Goal: Transaction & Acquisition: Book appointment/travel/reservation

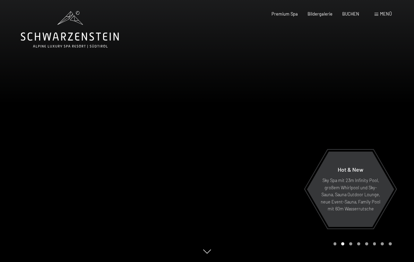
click at [376, 14] on span at bounding box center [376, 14] width 4 height 3
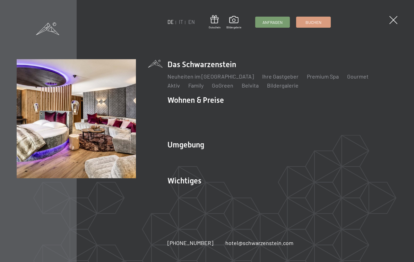
click at [286, 112] on link "Angebote" at bounding box center [281, 112] width 24 height 7
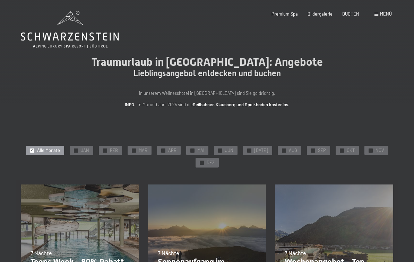
click at [233, 150] on span "JUN" at bounding box center [229, 151] width 8 height 6
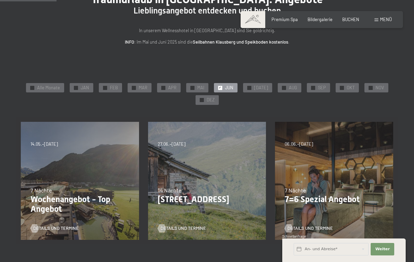
scroll to position [62, 0]
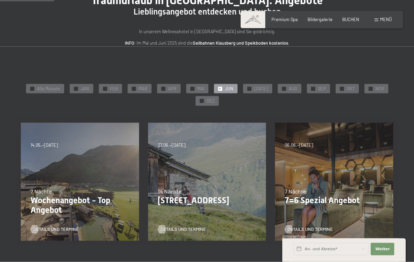
click at [175, 92] on div "✓ APR" at bounding box center [169, 89] width 24 height 10
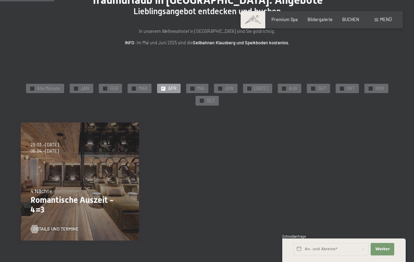
click at [231, 84] on div "✓ JUN" at bounding box center [226, 89] width 24 height 10
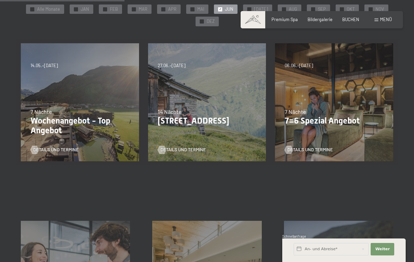
scroll to position [139, 0]
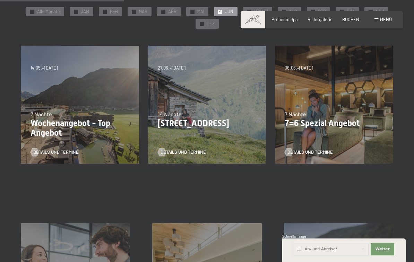
click at [57, 151] on span "Details und Termine" at bounding box center [55, 152] width 45 height 6
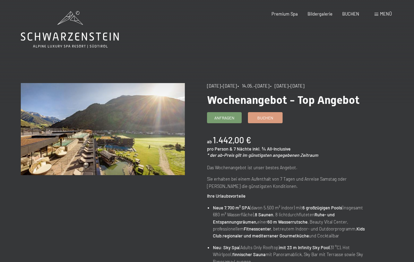
click at [354, 12] on span "BUCHEN" at bounding box center [350, 14] width 17 height 6
click at [375, 16] on div "Menü" at bounding box center [382, 14] width 17 height 6
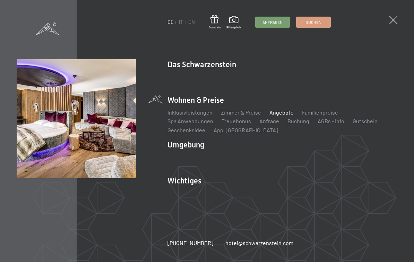
click at [317, 112] on link "Familienpreise" at bounding box center [320, 112] width 36 height 7
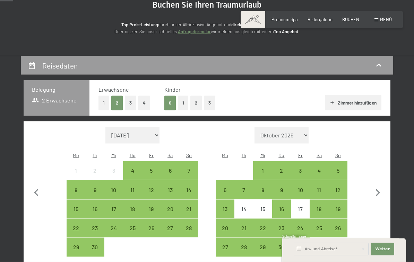
scroll to position [97, 0]
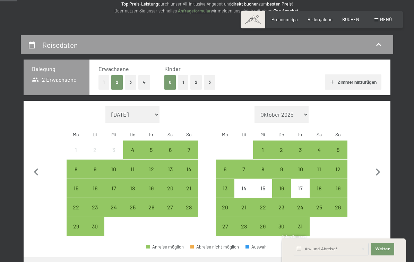
click at [209, 82] on button "3" at bounding box center [209, 82] width 11 height 14
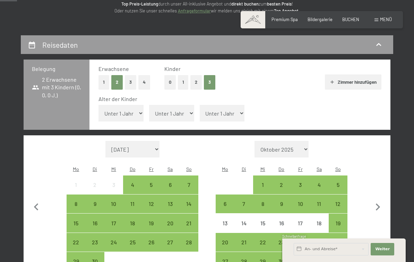
click at [132, 111] on select "Unter 1 Jahr 1 Jahr 2 Jahre 3 Jahre 4 Jahre 5 Jahre 6 Jahre 7 Jahre 8 Jahre 9 J…" at bounding box center [120, 113] width 45 height 17
select select "10"
click at [180, 111] on select "Unter 1 Jahr 1 Jahr 2 Jahre 3 Jahre 4 Jahre 5 Jahre 6 Jahre 7 Jahre 8 Jahre 9 J…" at bounding box center [171, 113] width 45 height 17
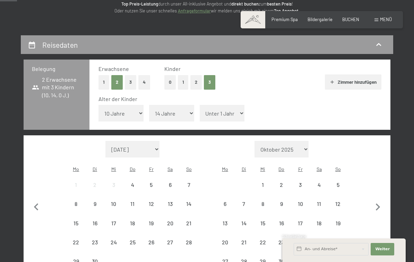
click at [227, 113] on select "Unter 1 Jahr 1 Jahr 2 Jahre 3 Jahre 4 Jahre 5 Jahre 6 Jahre 7 Jahre 8 Jahre 9 J…" at bounding box center [222, 113] width 45 height 17
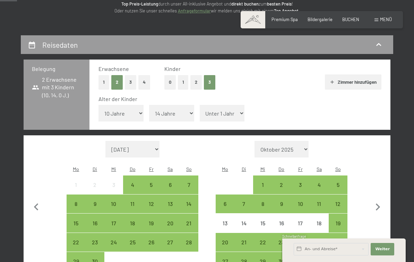
click at [176, 110] on select "Unter 1 Jahr 1 Jahr 2 Jahre 3 Jahre 4 Jahre 5 Jahre 6 Jahre 7 Jahre 8 Jahre 9 J…" at bounding box center [171, 113] width 45 height 17
select select "13"
click at [225, 112] on select "Unter 1 Jahr 1 Jahr 2 Jahre 3 Jahre 4 Jahre 5 Jahre 6 Jahre 7 Jahre 8 Jahre 9 J…" at bounding box center [222, 113] width 45 height 17
select select "17"
click at [373, 200] on icon "button" at bounding box center [377, 207] width 15 height 15
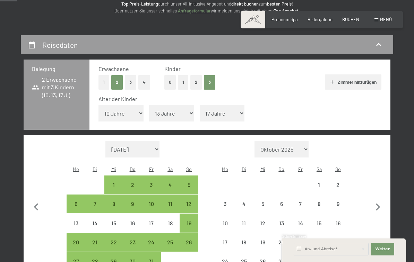
select select "2025-10-01"
select select "[DATE]"
click at [374, 200] on icon "button" at bounding box center [377, 207] width 15 height 15
select select "[DATE]"
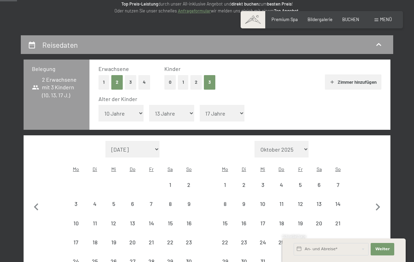
select select "[DATE]"
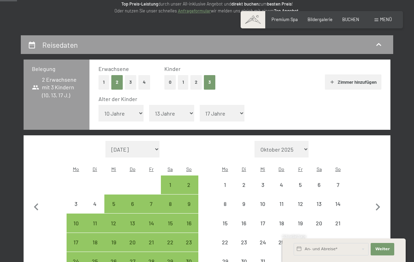
click at [376, 200] on icon "button" at bounding box center [377, 207] width 15 height 15
select select "[DATE]"
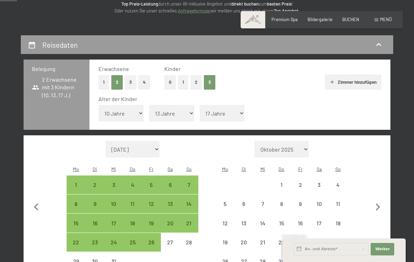
select select "[DATE]"
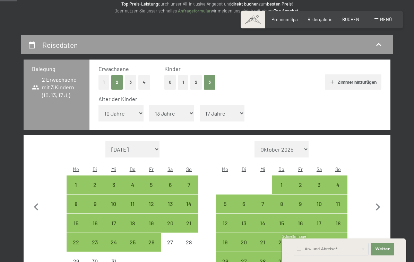
click at [375, 200] on icon "button" at bounding box center [377, 207] width 15 height 15
select select "[DATE]"
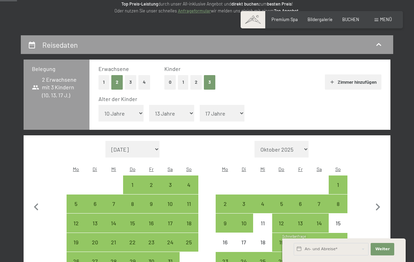
click at [375, 202] on icon "button" at bounding box center [377, 207] width 15 height 15
select select "[DATE]"
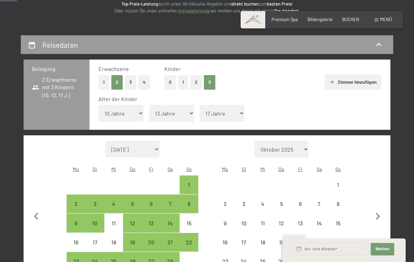
click at [374, 210] on icon "button" at bounding box center [377, 217] width 15 height 15
select select "[DATE]"
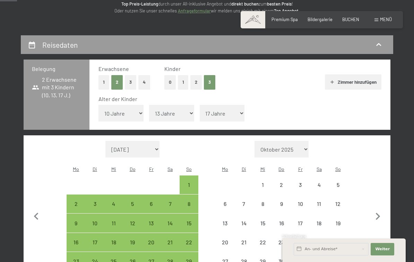
select select "[DATE]"
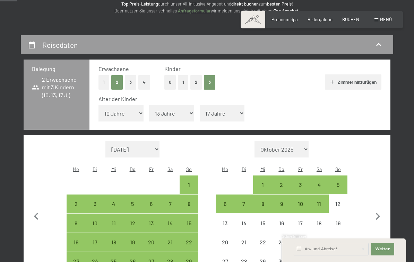
click at [374, 210] on icon "button" at bounding box center [377, 217] width 15 height 15
select select "[DATE]"
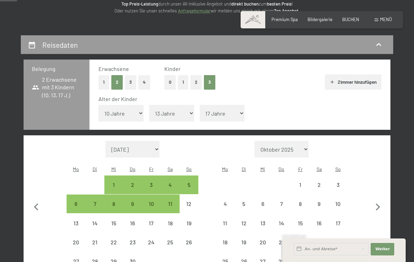
select select "[DATE]"
click at [376, 200] on icon "button" at bounding box center [377, 207] width 15 height 15
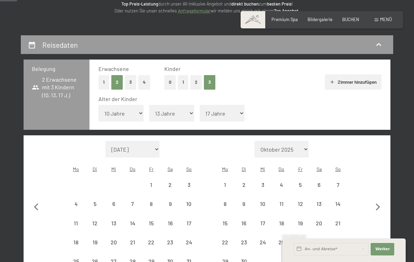
select select "[DATE]"
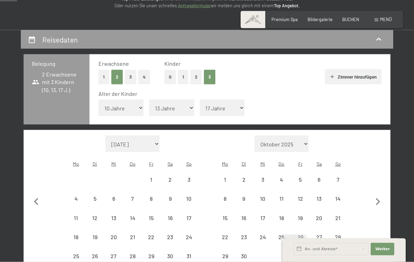
select select "[DATE]"
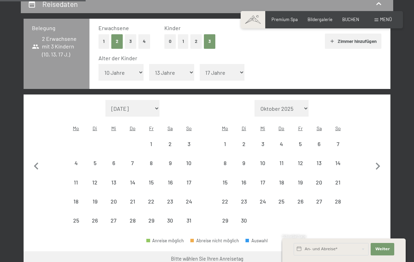
scroll to position [138, 0]
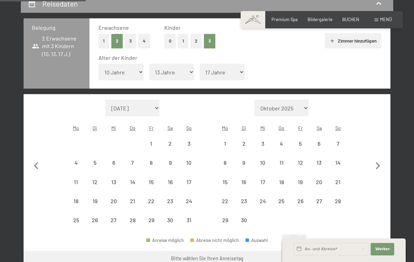
click at [227, 141] on div "1" at bounding box center [224, 149] width 17 height 17
select select "[DATE]"
click at [301, 141] on div "5" at bounding box center [299, 149] width 17 height 17
select select "[DATE]"
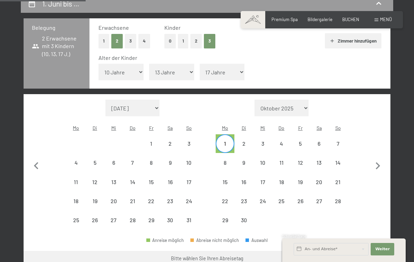
select select "[DATE]"
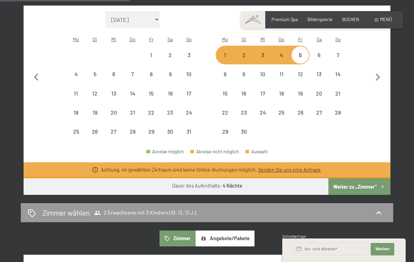
scroll to position [228, 0]
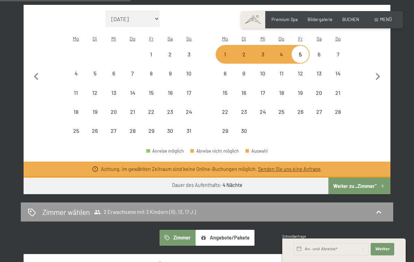
click at [359, 178] on button "Weiter zu „Zimmer“" at bounding box center [359, 186] width 62 height 17
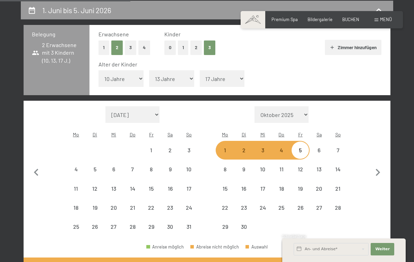
select select "[DATE]"
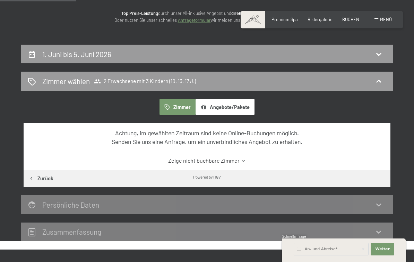
scroll to position [86, 0]
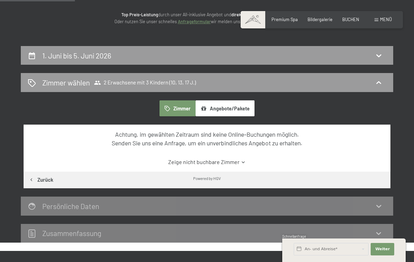
click at [379, 83] on icon at bounding box center [378, 83] width 8 height 8
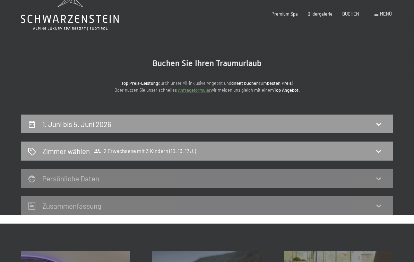
scroll to position [0, 0]
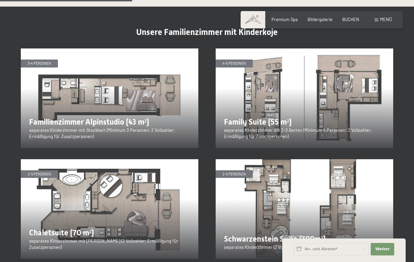
scroll to position [689, 0]
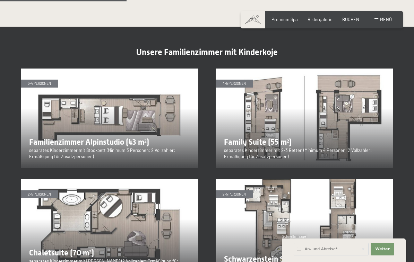
click at [300, 130] on img at bounding box center [304, 119] width 177 height 100
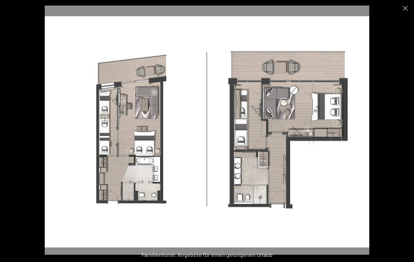
click at [406, 6] on button "Close gallery" at bounding box center [404, 8] width 17 height 16
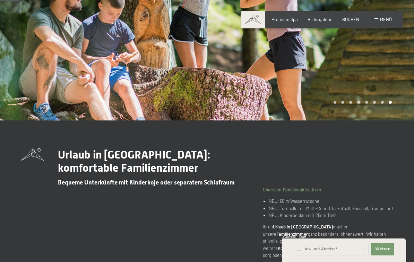
scroll to position [0, 0]
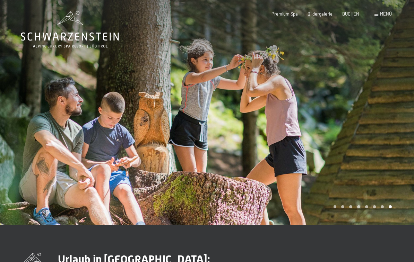
click at [376, 13] on span at bounding box center [376, 14] width 4 height 3
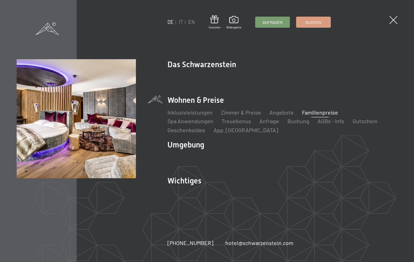
click at [280, 112] on link "Angebote" at bounding box center [281, 112] width 24 height 7
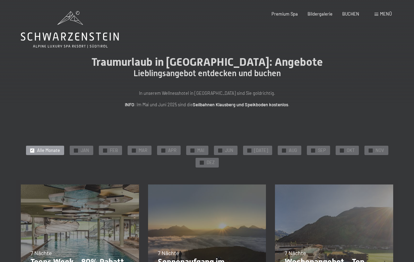
click at [175, 153] on span "Einwilligung Marketing*" at bounding box center [168, 151] width 57 height 7
click at [136, 153] on input "Einwilligung Marketing*" at bounding box center [132, 151] width 7 height 7
click at [172, 153] on span "Einwilligung Marketing*" at bounding box center [168, 151] width 57 height 7
click at [136, 153] on input "Einwilligung Marketing*" at bounding box center [132, 151] width 7 height 7
checkbox input "false"
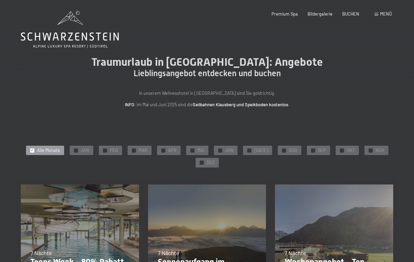
click at [174, 151] on span "APR" at bounding box center [172, 151] width 8 height 6
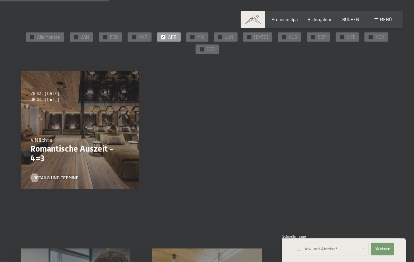
scroll to position [114, 0]
click at [101, 166] on div "Details und Termine" at bounding box center [77, 173] width 95 height 15
click at [58, 178] on span "Details und Termine" at bounding box center [55, 178] width 45 height 6
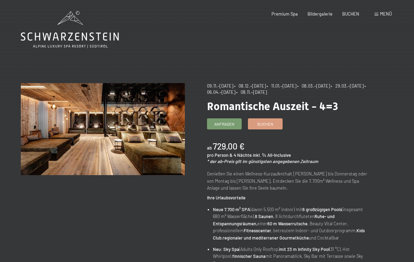
click at [271, 123] on span "Buchen" at bounding box center [265, 124] width 16 height 6
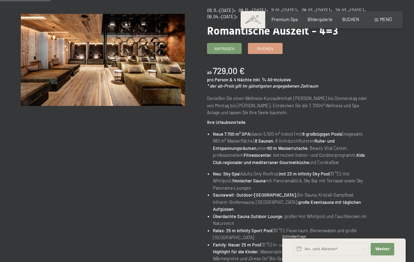
scroll to position [75, 0]
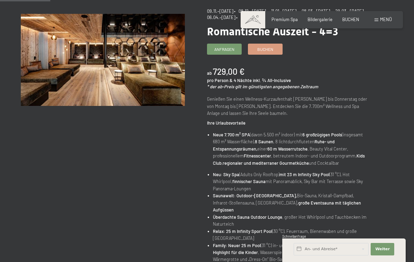
click at [271, 50] on span "Buchen" at bounding box center [265, 49] width 16 height 6
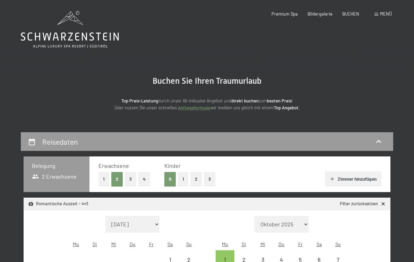
select select "[DATE]"
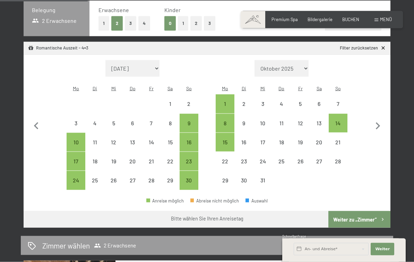
click at [379, 123] on icon "button" at bounding box center [377, 126] width 15 height 15
select select "[DATE]"
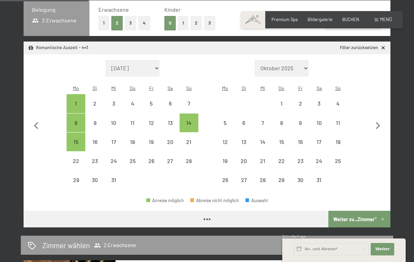
select select "[DATE]"
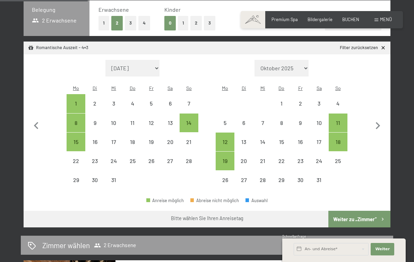
click at [376, 123] on icon "button" at bounding box center [378, 125] width 5 height 7
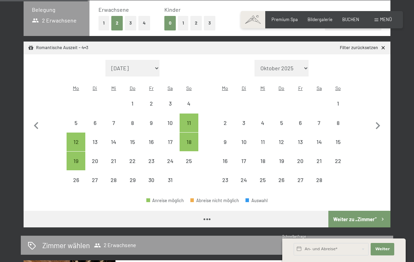
select select "[DATE]"
click at [213, 21] on button "3" at bounding box center [209, 23] width 11 height 14
select select "[DATE]"
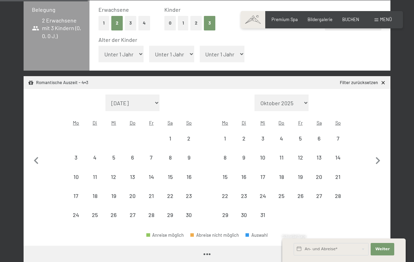
select select "[DATE]"
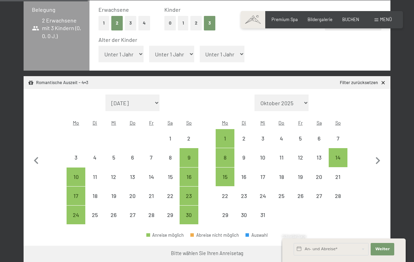
click at [135, 51] on select "Unter 1 Jahr 1 Jahr 2 Jahre 3 Jahre 4 Jahre 5 Jahre 6 Jahre 7 Jahre 8 Jahre 9 J…" at bounding box center [120, 54] width 45 height 17
select select "10"
select select "[DATE]"
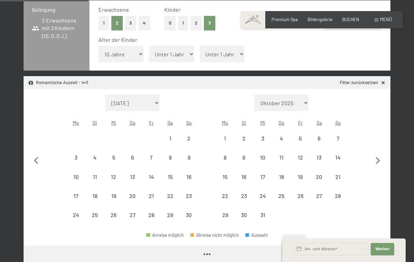
select select "[DATE]"
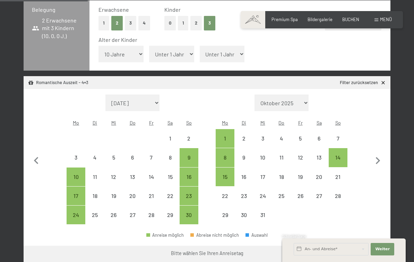
click at [134, 49] on select "Unter 1 Jahr 1 Jahr 2 Jahre 3 Jahre 4 Jahre 5 Jahre 6 Jahre 7 Jahre 8 Jahre 9 J…" at bounding box center [120, 54] width 45 height 17
select select "9"
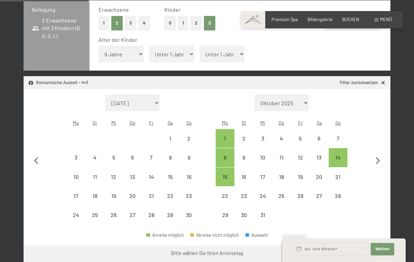
select select "[DATE]"
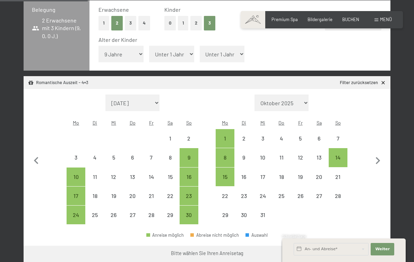
click at [179, 51] on select "Unter 1 Jahr 1 Jahr 2 Jahre 3 Jahre 4 Jahre 5 Jahre 6 Jahre 7 Jahre 8 Jahre 9 J…" at bounding box center [171, 54] width 45 height 17
select select "13"
select select "[DATE]"
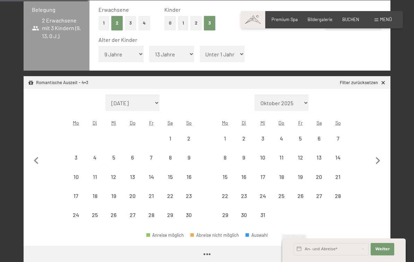
select select "[DATE]"
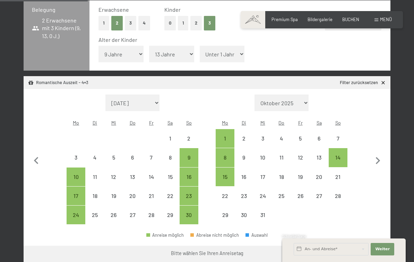
click at [227, 52] on select "Unter 1 Jahr 1 Jahr 2 Jahre 3 Jahre 4 Jahre 5 Jahre 6 Jahre 7 Jahre 8 Jahre 9 J…" at bounding box center [222, 54] width 45 height 17
select select "16"
select select "[DATE]"
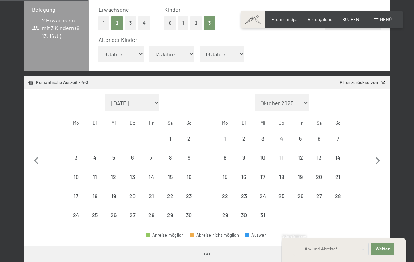
select select "[DATE]"
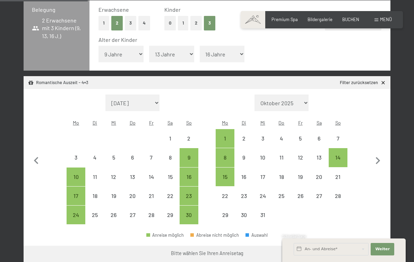
click at [376, 154] on icon "button" at bounding box center [377, 161] width 15 height 15
select select "[DATE]"
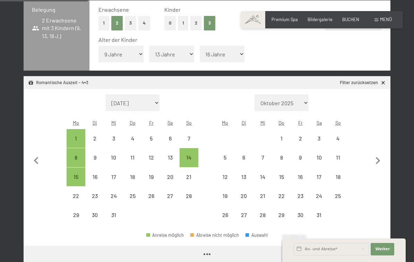
click at [376, 154] on icon "button" at bounding box center [377, 161] width 15 height 15
select select "[DATE]"
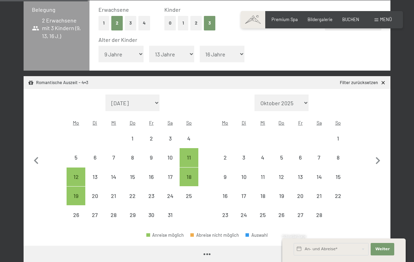
select select "[DATE]"
click at [377, 154] on icon "button" at bounding box center [377, 161] width 15 height 15
select select "[DATE]"
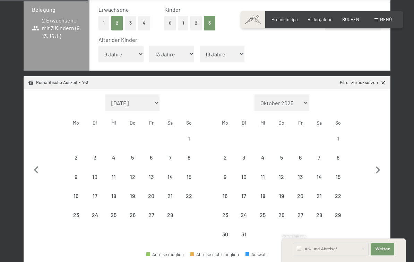
select select "[DATE]"
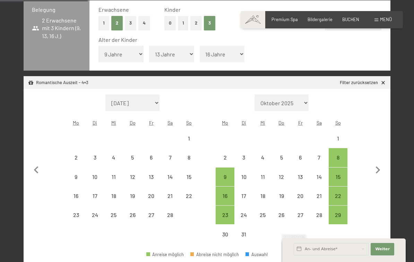
click at [374, 163] on icon "button" at bounding box center [377, 170] width 15 height 15
select select "[DATE]"
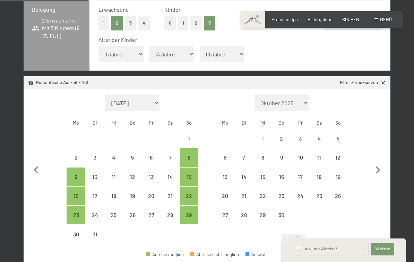
select select "[DATE]"
click at [225, 155] on div "6" at bounding box center [224, 163] width 17 height 17
select select "[DATE]"
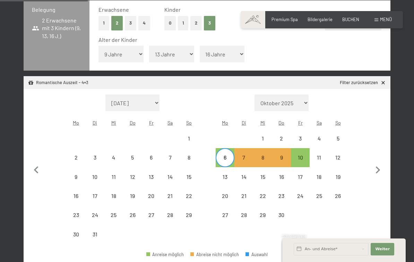
click at [306, 155] on div "10" at bounding box center [299, 163] width 17 height 17
select select "[DATE]"
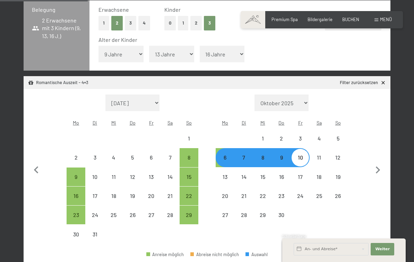
select select "[DATE]"
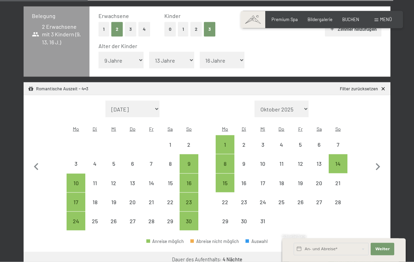
scroll to position [146, 0]
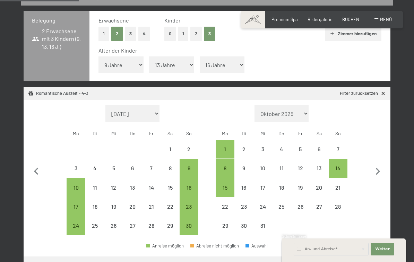
click at [380, 165] on icon "button" at bounding box center [377, 172] width 15 height 15
select select "[DATE]"
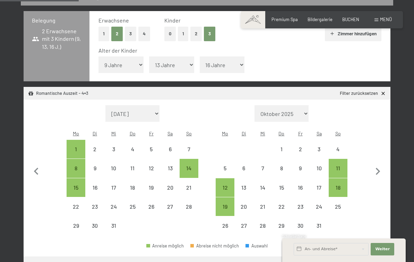
click at [379, 165] on icon "button" at bounding box center [377, 172] width 15 height 15
select select "[DATE]"
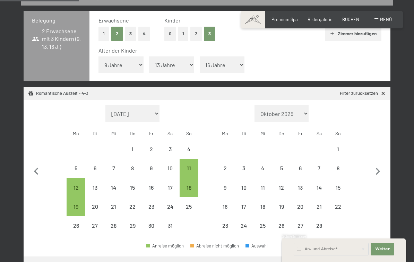
click at [377, 165] on icon "button" at bounding box center [377, 172] width 15 height 15
select select "[DATE]"
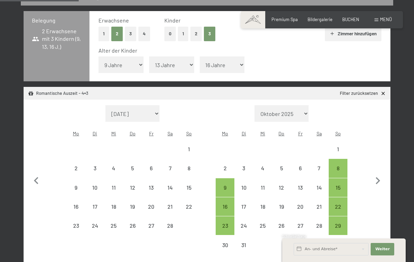
click at [376, 174] on icon "button" at bounding box center [377, 181] width 15 height 15
select select "[DATE]"
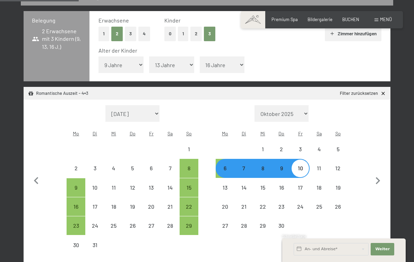
click at [224, 166] on div "6" at bounding box center [224, 174] width 17 height 17
select select "[DATE]"
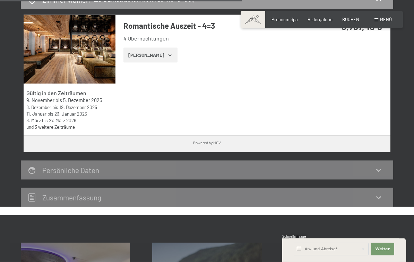
scroll to position [446, 0]
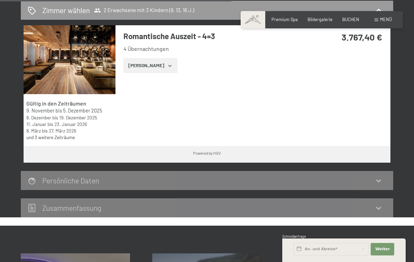
click at [384, 173] on div "Persönliche Daten" at bounding box center [207, 180] width 372 height 19
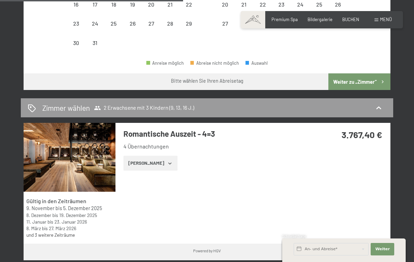
scroll to position [348, 0]
click at [360, 74] on button "Weiter zu „Zimmer“" at bounding box center [359, 82] width 62 height 17
select select "[DATE]"
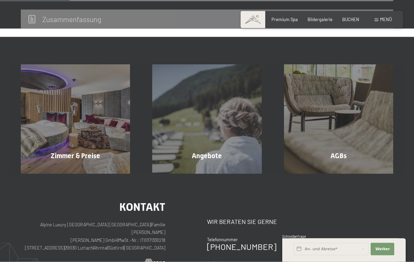
scroll to position [132, 0]
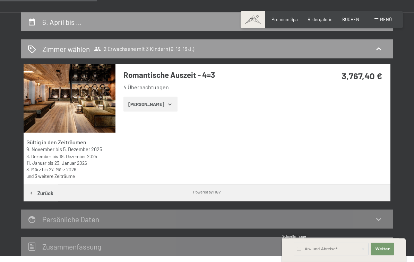
click at [167, 102] on icon "button" at bounding box center [170, 105] width 6 height 6
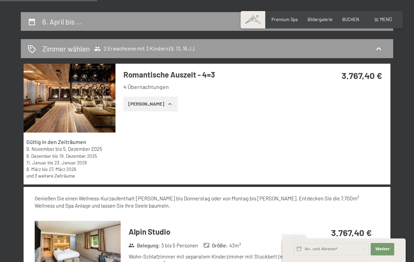
click at [162, 110] on button "Zeige Zimmer" at bounding box center [150, 104] width 54 height 15
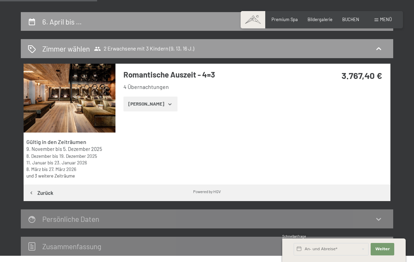
click at [147, 101] on button "Zeige Zimmer" at bounding box center [150, 104] width 54 height 15
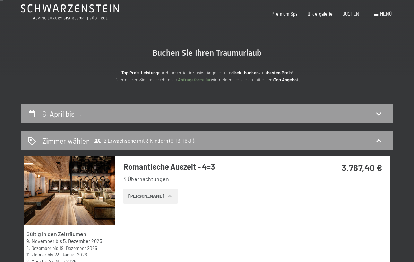
scroll to position [0, 0]
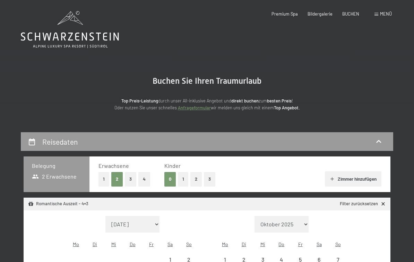
select select "[DATE]"
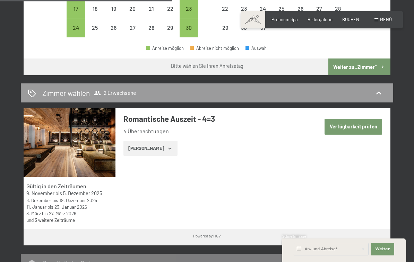
scroll to position [317, 0]
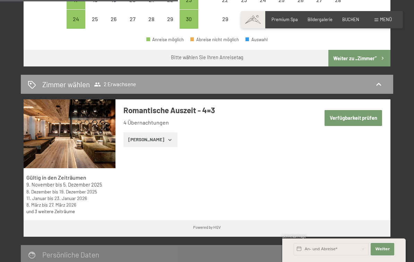
click at [159, 132] on button "[PERSON_NAME]" at bounding box center [150, 139] width 54 height 15
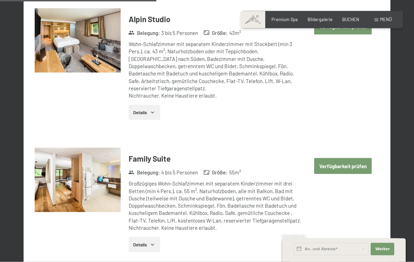
click at [347, 158] on button "Verfügbarkeit prüfen" at bounding box center [343, 166] width 58 height 16
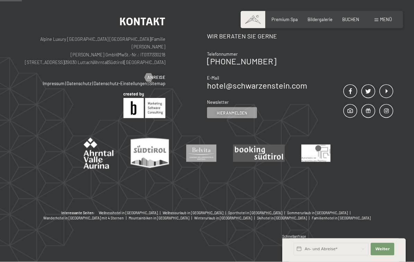
scroll to position [132, 0]
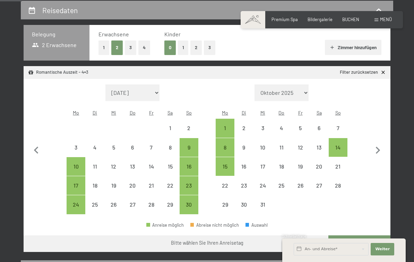
click at [380, 146] on icon "button" at bounding box center [377, 150] width 15 height 15
select select "[DATE]"
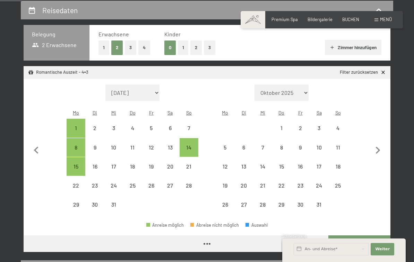
select select "[DATE]"
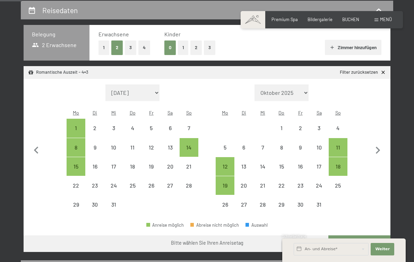
click at [379, 147] on icon "button" at bounding box center [378, 150] width 5 height 7
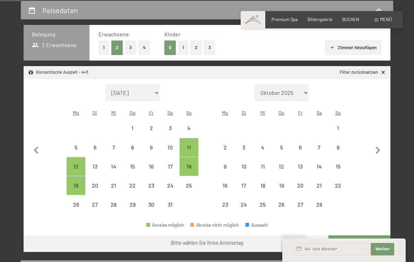
select select "[DATE]"
click at [379, 147] on icon "button" at bounding box center [378, 150] width 5 height 7
select select "[DATE]"
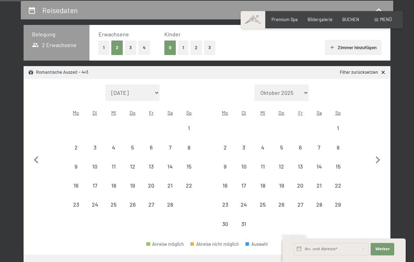
select select "[DATE]"
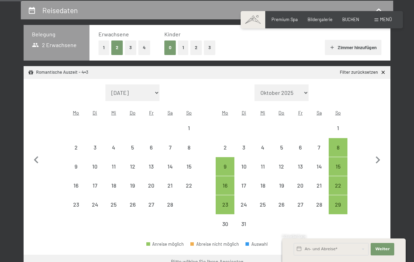
click at [377, 153] on icon "button" at bounding box center [377, 160] width 15 height 15
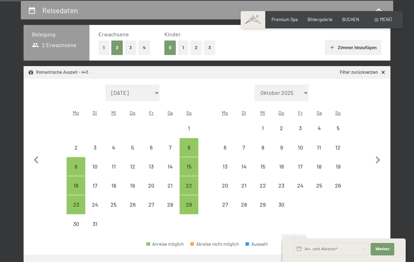
select select "[DATE]"
click at [229, 145] on div "6" at bounding box center [224, 153] width 17 height 17
select select "[DATE]"
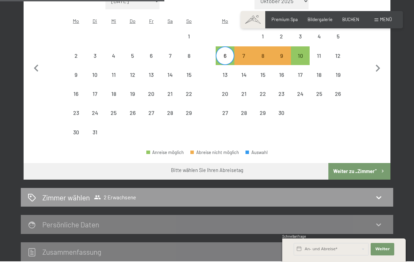
scroll to position [260, 0]
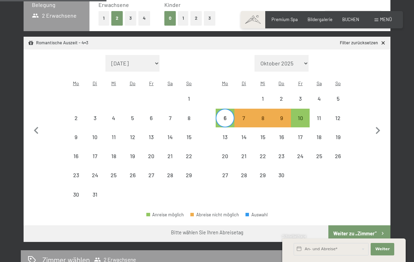
click at [346, 226] on button "Weiter zu „Zimmer“" at bounding box center [359, 234] width 62 height 17
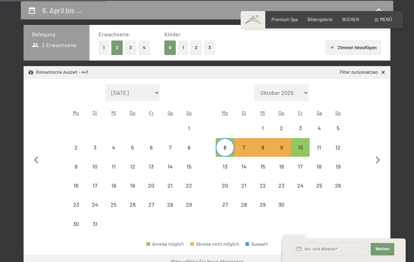
select select "[DATE]"
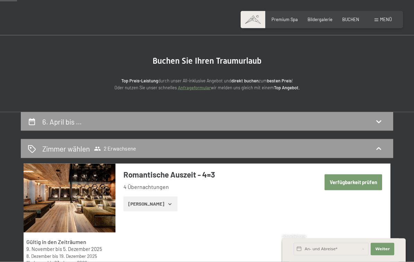
scroll to position [0, 0]
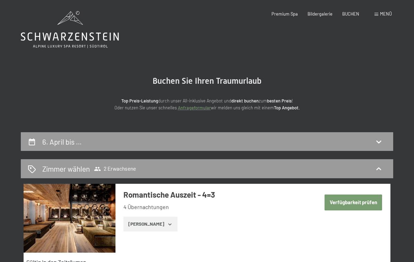
click at [347, 201] on button "Verfügbarkeit prüfen" at bounding box center [353, 203] width 58 height 16
select select "[DATE]"
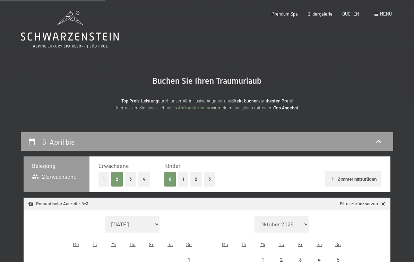
scroll to position [132, 0]
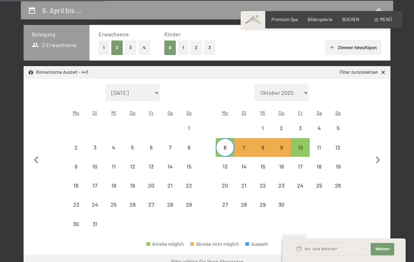
click at [302, 145] on div "10" at bounding box center [299, 153] width 17 height 17
select select "[DATE]"
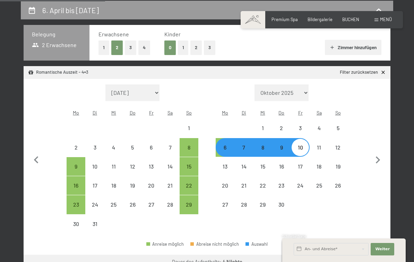
select select "[DATE]"
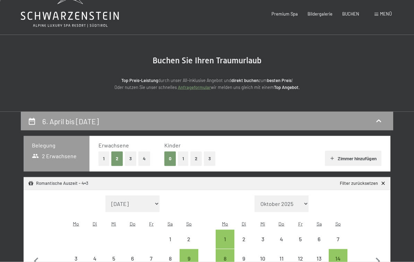
scroll to position [0, 0]
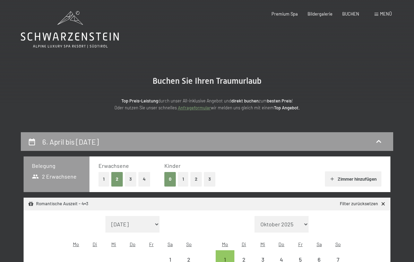
click at [207, 178] on button "3" at bounding box center [209, 179] width 11 height 14
select select "[DATE]"
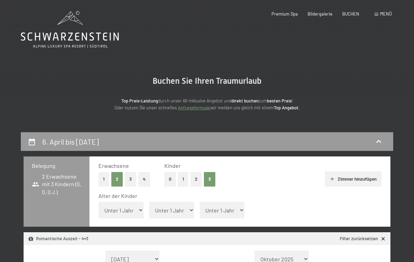
select select "[DATE]"
click at [133, 208] on select "Unter 1 Jahr 1 Jahr 2 Jahre 3 Jahre 4 Jahre 5 Jahre 6 Jahre 7 Jahre 8 Jahre 9 J…" at bounding box center [120, 210] width 45 height 17
select select "9"
select select "[DATE]"
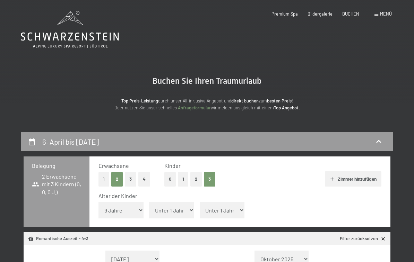
select select "[DATE]"
click at [181, 208] on select "Unter 1 Jahr 1 Jahr 2 Jahre 3 Jahre 4 Jahre 5 Jahre 6 Jahre 7 Jahre 8 Jahre 9 J…" at bounding box center [171, 210] width 45 height 17
select select "13"
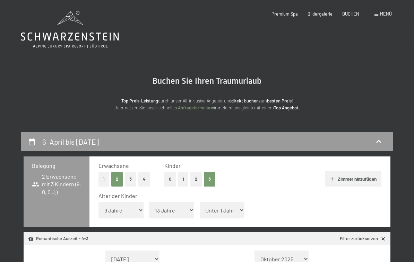
select select "[DATE]"
click at [227, 209] on select "Unter 1 Jahr 1 Jahr 2 Jahre 3 Jahre 4 Jahre 5 Jahre 6 Jahre 7 Jahre 8 Jahre 9 J…" at bounding box center [222, 210] width 45 height 17
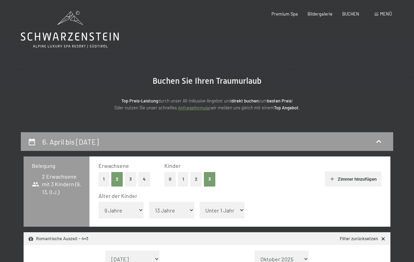
select select "17"
select select "[DATE]"
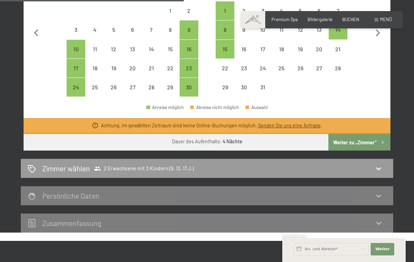
click at [358, 134] on button "Weiter zu „Zimmer“" at bounding box center [359, 142] width 62 height 17
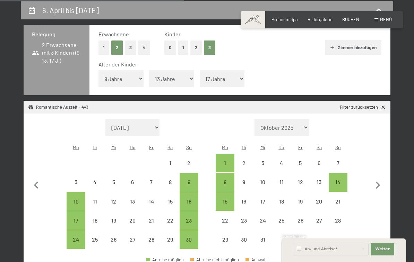
select select "[DATE]"
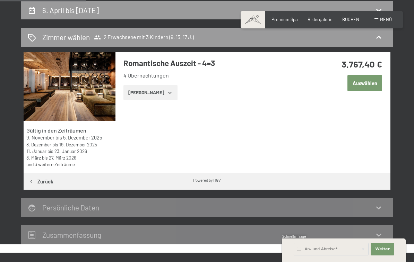
click at [368, 83] on button "Auswählen" at bounding box center [364, 83] width 35 height 16
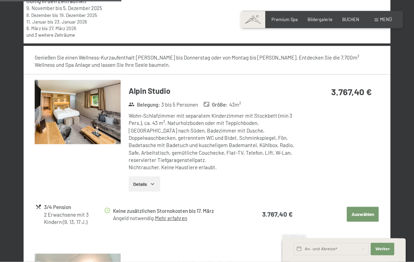
scroll to position [260, 0]
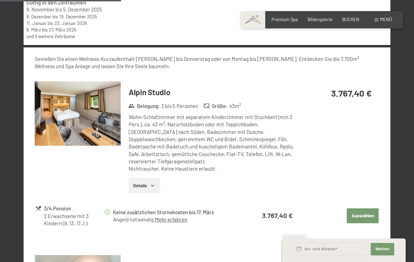
click at [141, 91] on h3 "Alpin Studio" at bounding box center [215, 92] width 173 height 11
click at [70, 133] on img at bounding box center [78, 113] width 86 height 64
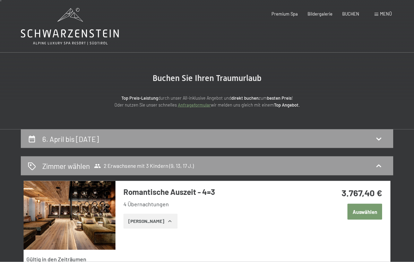
scroll to position [0, 0]
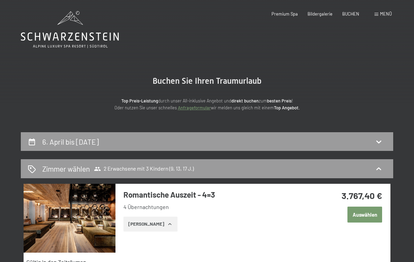
click at [373, 142] on div "6. April bis 10. April 2026" at bounding box center [207, 142] width 358 height 10
select select "9"
select select "13"
select select "17"
select select "[DATE]"
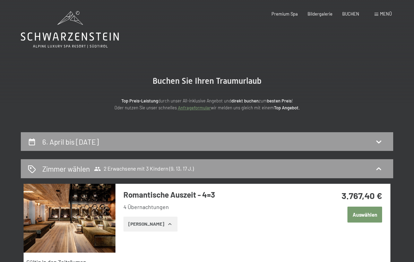
select select "[DATE]"
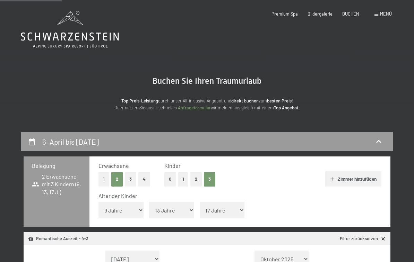
scroll to position [132, 0]
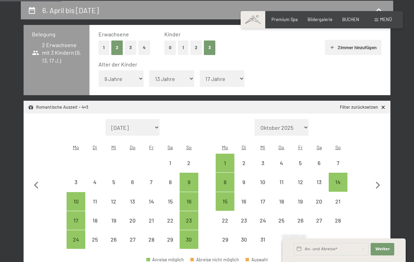
click at [375, 178] on icon "button" at bounding box center [377, 185] width 15 height 15
select select "[DATE]"
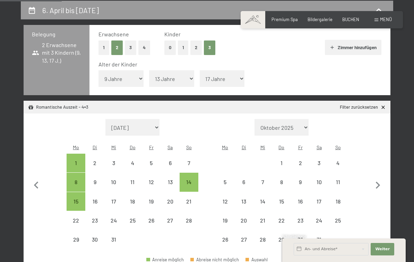
select select "[DATE]"
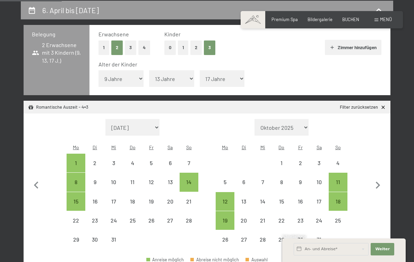
click at [375, 178] on icon "button" at bounding box center [377, 185] width 15 height 15
select select "[DATE]"
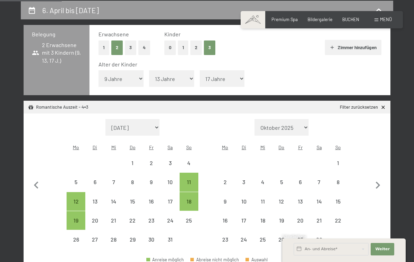
select select "[DATE]"
click at [375, 178] on icon "button" at bounding box center [377, 185] width 15 height 15
select select "[DATE]"
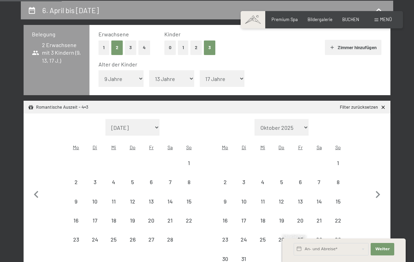
select select "[DATE]"
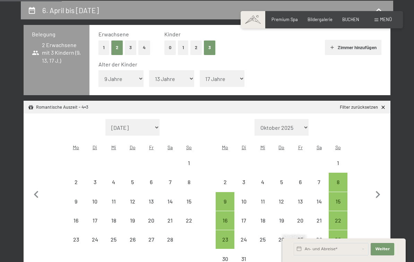
click at [380, 188] on icon "button" at bounding box center [377, 195] width 15 height 15
select select "[DATE]"
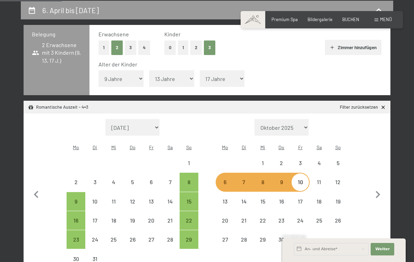
select select "[DATE]"
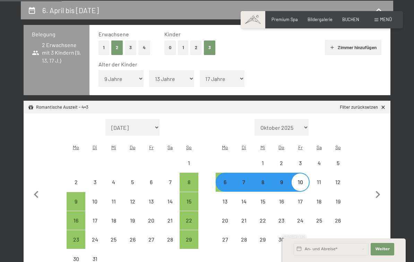
click at [378, 188] on icon "button" at bounding box center [377, 195] width 15 height 15
select select "[DATE]"
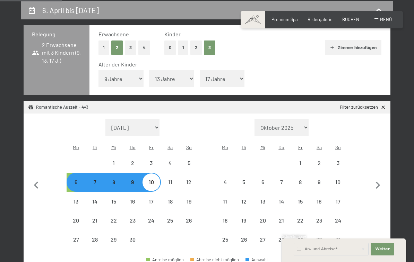
select select "[DATE]"
click at [380, 182] on button "button" at bounding box center [377, 184] width 15 height 130
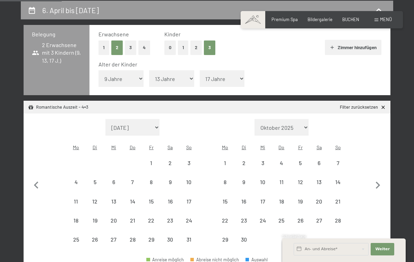
select select "[DATE]"
click at [226, 160] on div "1" at bounding box center [224, 168] width 17 height 17
select select "[DATE]"
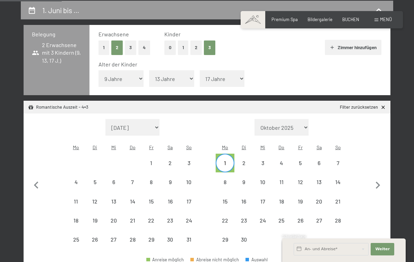
click at [303, 160] on div "5" at bounding box center [299, 168] width 17 height 17
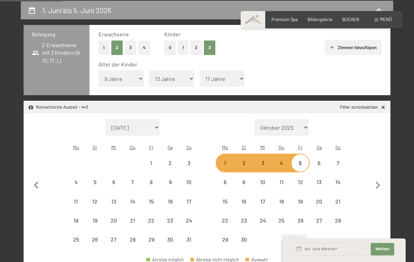
select select "[DATE]"
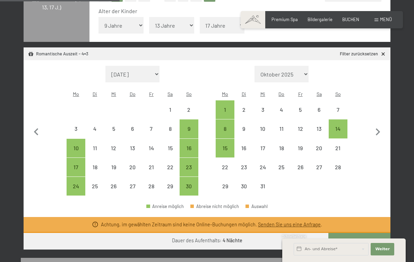
scroll to position [190, 0]
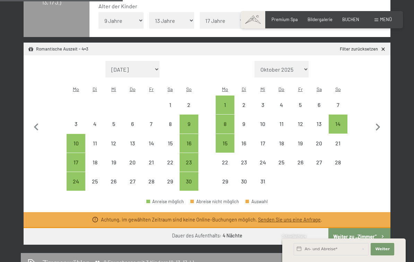
click at [362, 228] on button "Weiter zu „Zimmer“" at bounding box center [359, 236] width 62 height 17
select select "[DATE]"
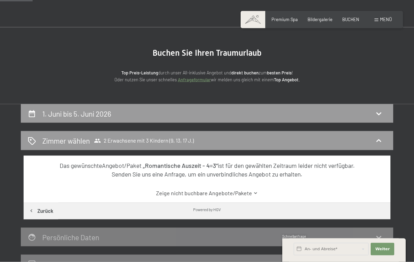
scroll to position [0, 0]
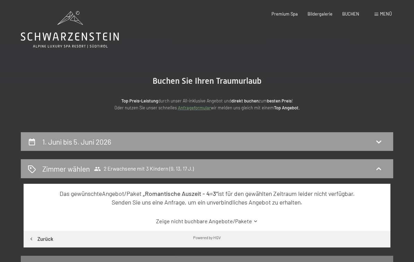
click at [356, 11] on div "Buchen Anfragen Premium Spa Bildergalerie BUCHEN Menü DE IT EN Gutschein Bilder…" at bounding box center [322, 14] width 140 height 6
click at [353, 12] on span "BUCHEN" at bounding box center [350, 14] width 17 height 6
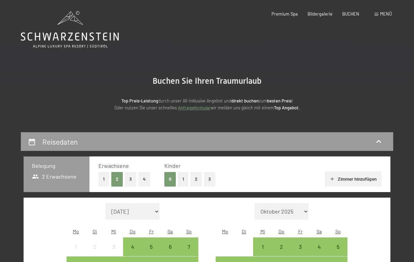
click at [209, 180] on button "3" at bounding box center [209, 179] width 11 height 14
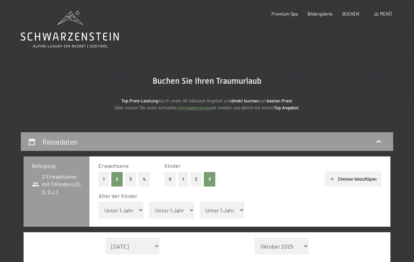
click at [136, 207] on select "Unter 1 Jahr 1 Jahr 2 Jahre 3 Jahre 4 Jahre 5 Jahre 6 Jahre 7 Jahre 8 Jahre 9 J…" at bounding box center [120, 210] width 45 height 17
select select "10"
click at [183, 209] on select "Unter 1 Jahr 1 Jahr 2 Jahre 3 Jahre 4 Jahre 5 Jahre 6 Jahre 7 Jahre 8 Jahre 9 J…" at bounding box center [171, 210] width 45 height 17
select select "13"
click at [228, 209] on select "Unter 1 Jahr 1 Jahr 2 Jahre 3 Jahre 4 Jahre 5 Jahre 6 Jahre 7 Jahre 8 Jahre 9 J…" at bounding box center [222, 210] width 45 height 17
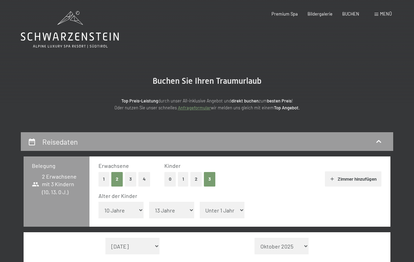
select select "17"
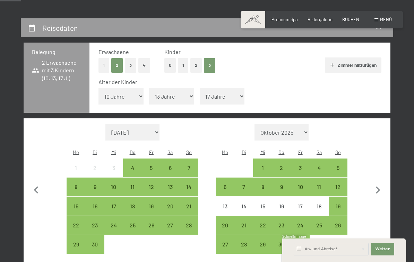
scroll to position [121, 0]
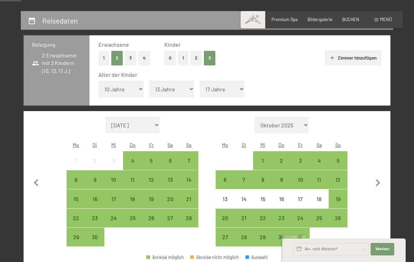
click at [377, 179] on icon "button" at bounding box center [378, 182] width 5 height 7
select select "[DATE]"
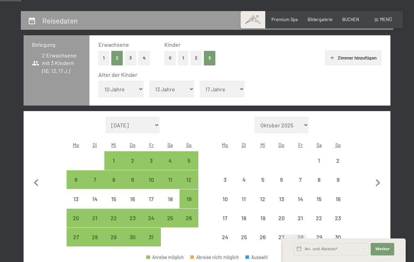
click at [377, 176] on icon "button" at bounding box center [377, 183] width 15 height 15
select select "[DATE]"
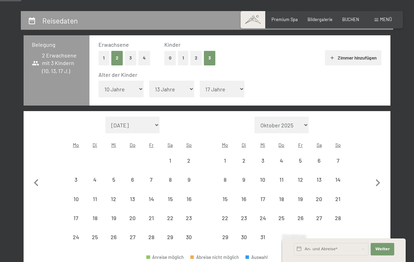
click at [376, 177] on icon "button" at bounding box center [377, 183] width 15 height 15
select select "[DATE]"
click at [377, 176] on icon "button" at bounding box center [377, 183] width 15 height 15
select select "[DATE]"
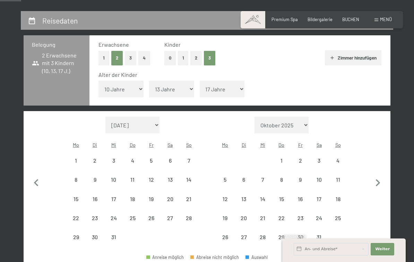
select select "[DATE]"
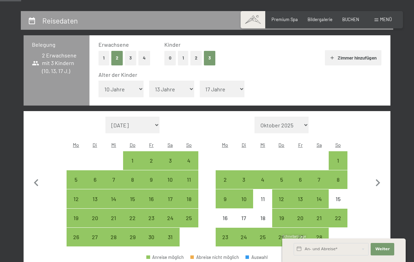
click at [382, 176] on icon "button" at bounding box center [377, 183] width 15 height 15
select select "[DATE]"
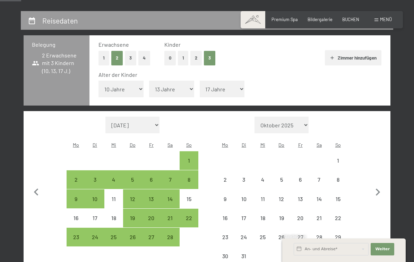
click at [376, 189] on icon "button" at bounding box center [378, 192] width 5 height 7
select select "[DATE]"
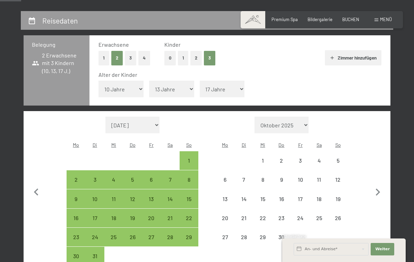
select select "[DATE]"
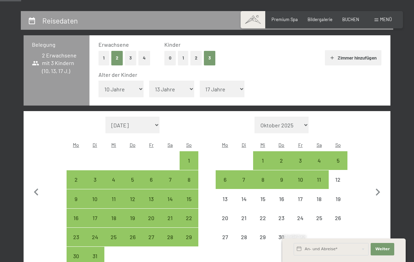
click at [380, 185] on icon "button" at bounding box center [377, 192] width 15 height 15
select select "[DATE]"
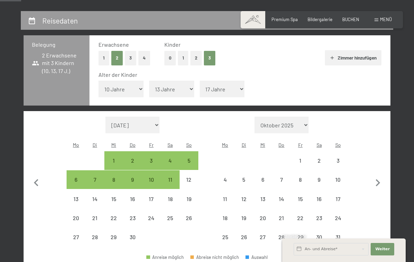
click at [377, 182] on button "button" at bounding box center [377, 182] width 15 height 130
select select "[DATE]"
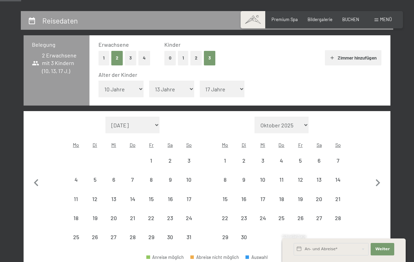
select select "[DATE]"
click at [228, 158] on div "1" at bounding box center [224, 166] width 17 height 17
select select "[DATE]"
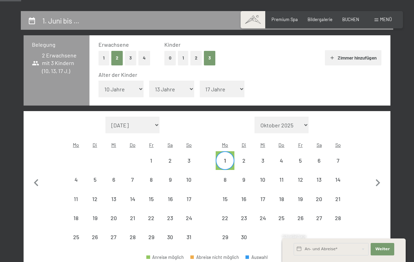
click at [304, 158] on div "5" at bounding box center [299, 166] width 17 height 17
select select "[DATE]"
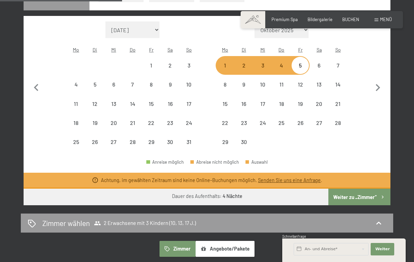
scroll to position [219, 0]
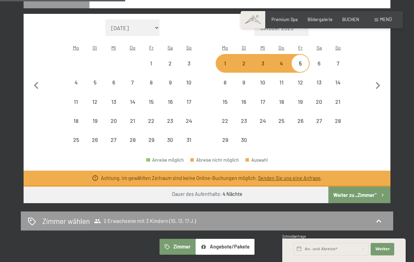
click at [289, 175] on link "Senden Sie uns eine Anfrage" at bounding box center [289, 178] width 63 height 6
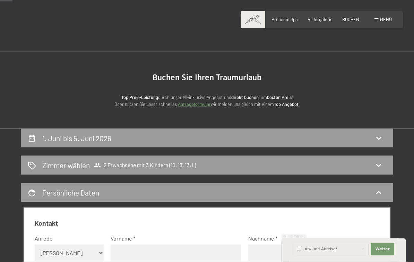
scroll to position [0, 0]
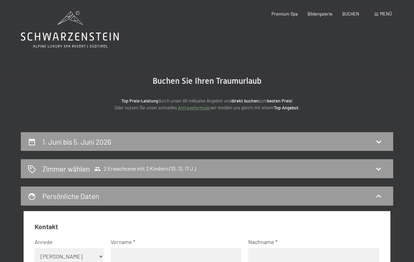
click at [378, 171] on icon at bounding box center [378, 169] width 8 height 8
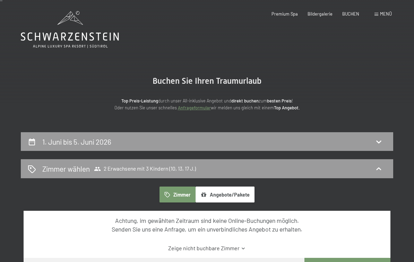
scroll to position [2, 0]
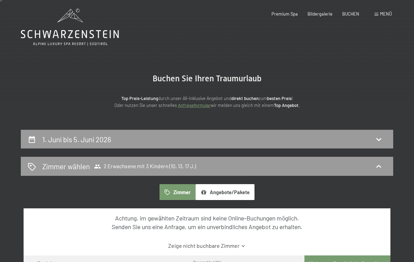
click at [382, 167] on icon at bounding box center [378, 167] width 8 height 8
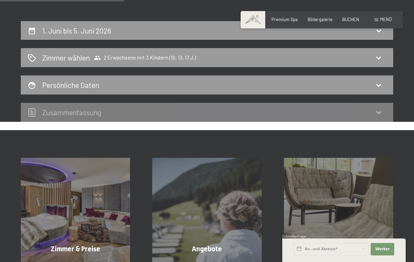
scroll to position [111, 0]
click at [380, 81] on icon at bounding box center [378, 85] width 8 height 8
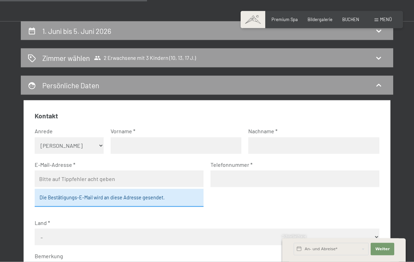
scroll to position [132, 0]
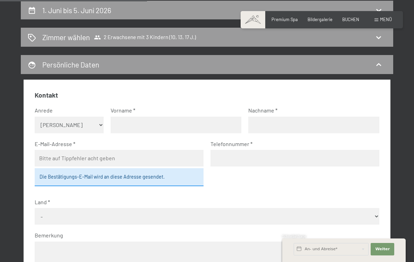
click at [378, 60] on div "Persönliche Daten" at bounding box center [207, 65] width 358 height 10
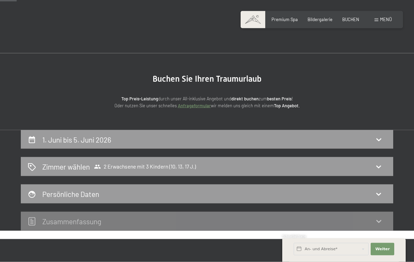
scroll to position [0, 0]
